Goal: Information Seeking & Learning: Learn about a topic

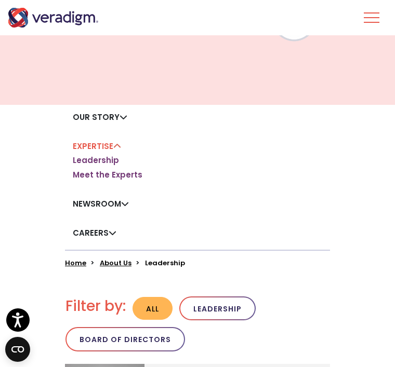
scroll to position [92, 0]
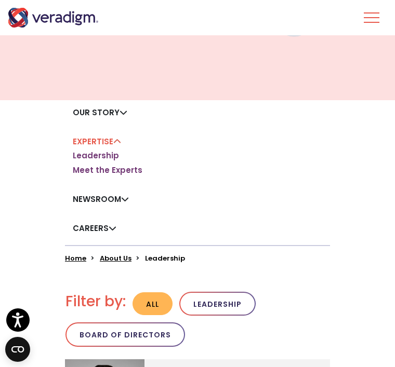
click at [115, 153] on link "Leadership" at bounding box center [96, 156] width 46 height 10
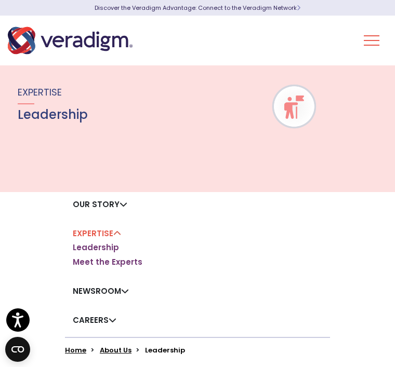
click at [292, 117] on img at bounding box center [294, 107] width 46 height 23
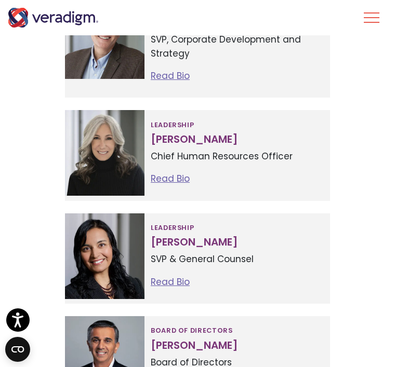
scroll to position [809, 0]
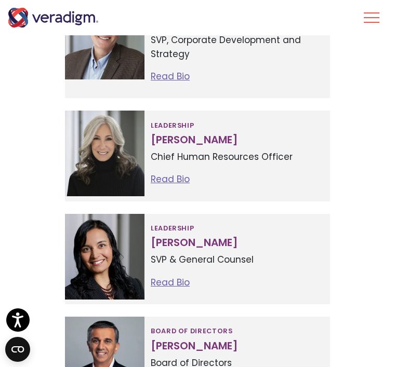
click at [226, 214] on div "Leadership Tejal Vakharia SVP & General Counsel Read Bio Tejal Vakharia SVP & G…" at bounding box center [236, 259] width 185 height 90
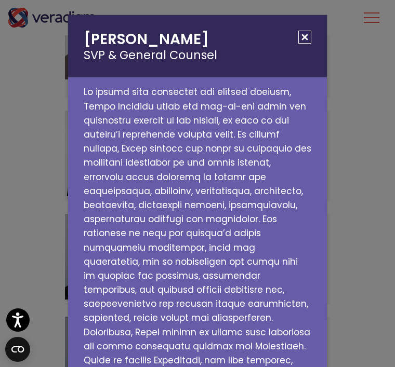
click at [308, 37] on button "Close" at bounding box center [304, 37] width 13 height 13
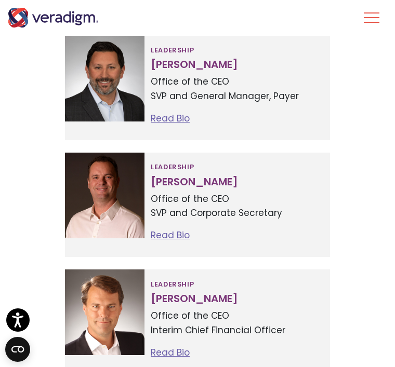
scroll to position [414, 0]
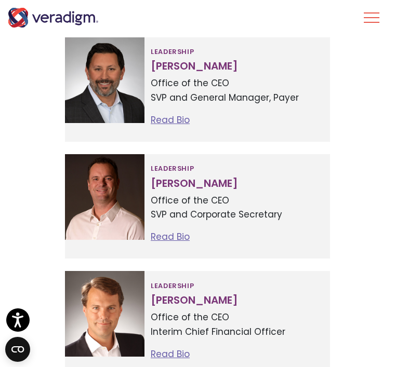
click at [180, 237] on link "Read Bio" at bounding box center [170, 237] width 39 height 12
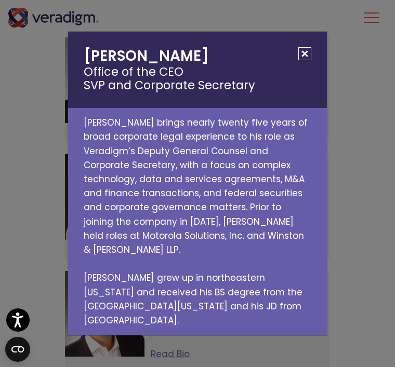
click at [302, 60] on button "Close" at bounding box center [304, 53] width 13 height 13
